Goal: Task Accomplishment & Management: Manage account settings

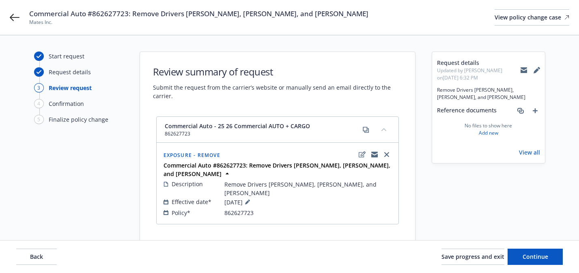
click at [198, 13] on span "Commercial Auto #862627723: Remove Drivers [PERSON_NAME], [PERSON_NAME], and [P…" at bounding box center [198, 14] width 339 height 10
click at [267, 192] on span "Remove Drivers [PERSON_NAME], [PERSON_NAME], and [PERSON_NAME]" at bounding box center [308, 188] width 167 height 17
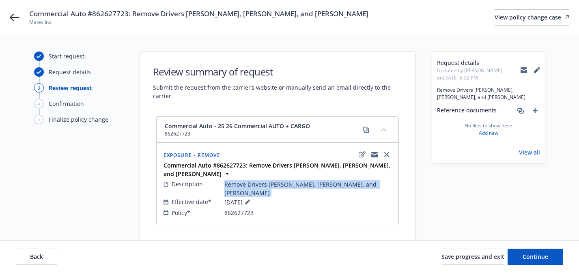
click at [267, 192] on span "Remove Drivers [PERSON_NAME], [PERSON_NAME], and [PERSON_NAME]" at bounding box center [308, 188] width 167 height 17
copy div "Remove Drivers [PERSON_NAME], [PERSON_NAME], and [PERSON_NAME]"
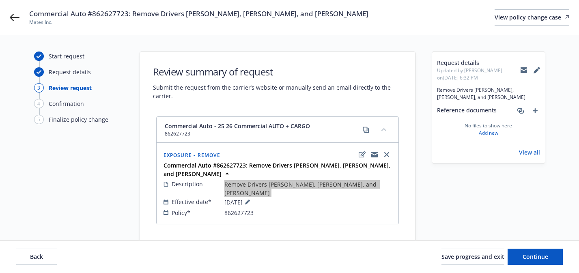
drag, startPoint x: 13, startPoint y: 16, endPoint x: 134, endPoint y: 1, distance: 122.7
click at [0, 0] on div "Commercial Auto #862627723: Remove Drivers [PERSON_NAME], [PERSON_NAME], and [P…" at bounding box center [289, 17] width 579 height 35
